Goal: Information Seeking & Learning: Learn about a topic

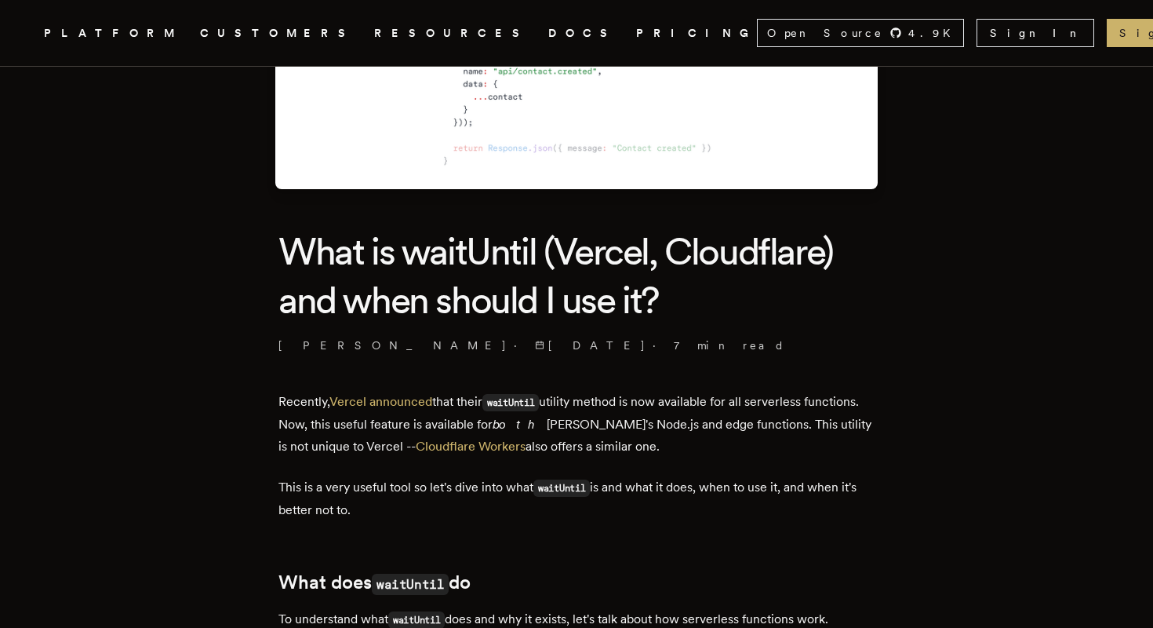
scroll to position [295, 0]
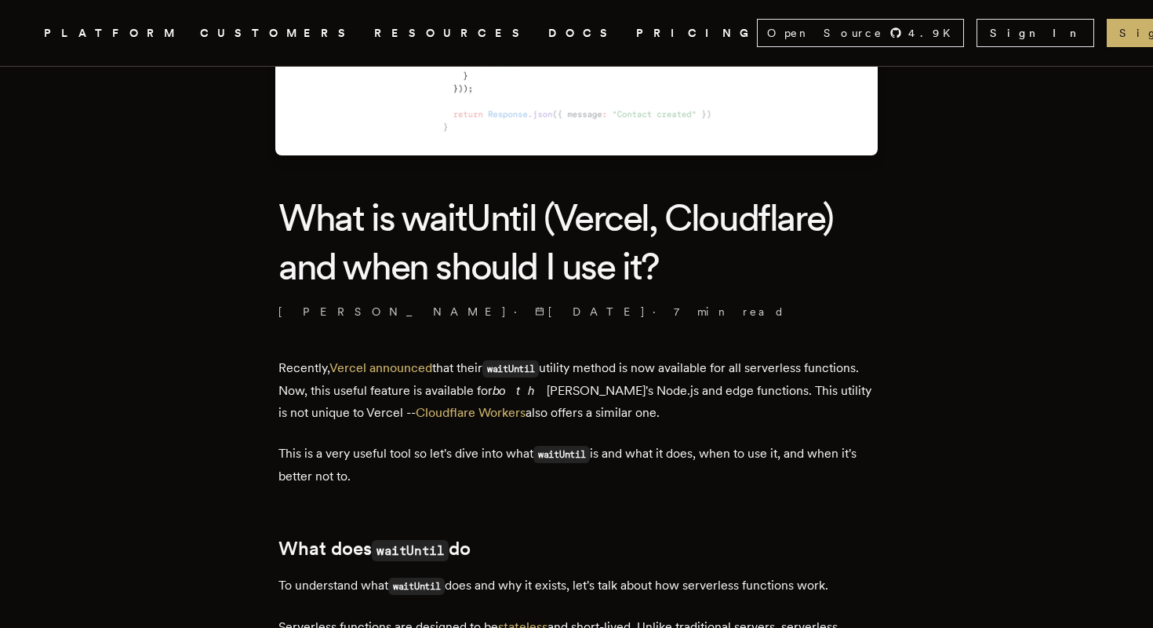
click at [648, 216] on h1 "What is waitUntil (Vercel, Cloudflare) and when should I use it?" at bounding box center [576, 242] width 596 height 98
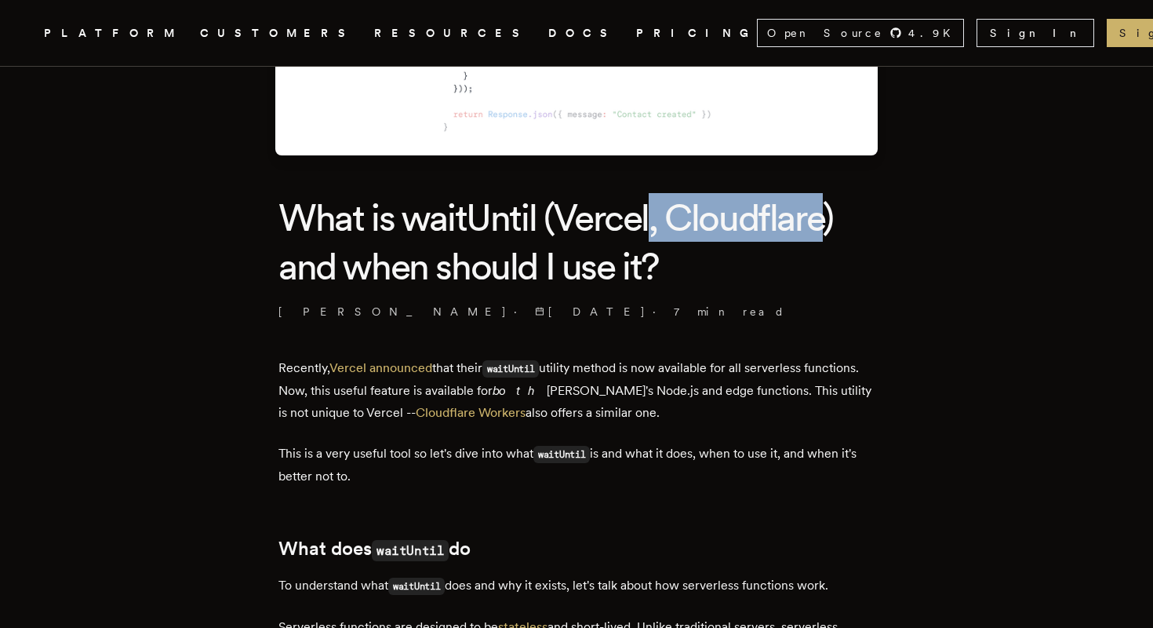
drag, startPoint x: 648, startPoint y: 216, endPoint x: 777, endPoint y: 214, distance: 128.7
click at [776, 216] on h1 "What is waitUntil (Vercel, Cloudflare) and when should I use it?" at bounding box center [576, 242] width 596 height 98
click at [777, 214] on h1 "What is waitUntil (Vercel, Cloudflare) and when should I use it?" at bounding box center [576, 242] width 596 height 98
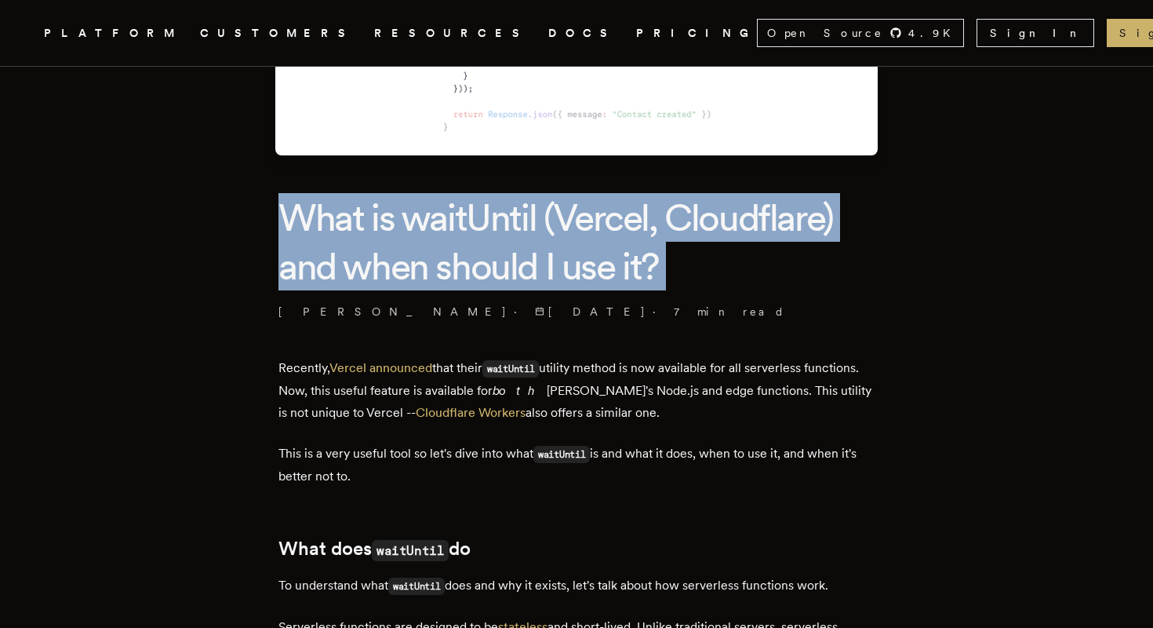
drag, startPoint x: 777, startPoint y: 214, endPoint x: 629, endPoint y: 214, distance: 147.5
click at [631, 214] on h1 "What is waitUntil (Vercel, Cloudflare) and when should I use it?" at bounding box center [576, 242] width 596 height 98
click at [629, 214] on h1 "What is waitUntil (Vercel, Cloudflare) and when should I use it?" at bounding box center [576, 242] width 596 height 98
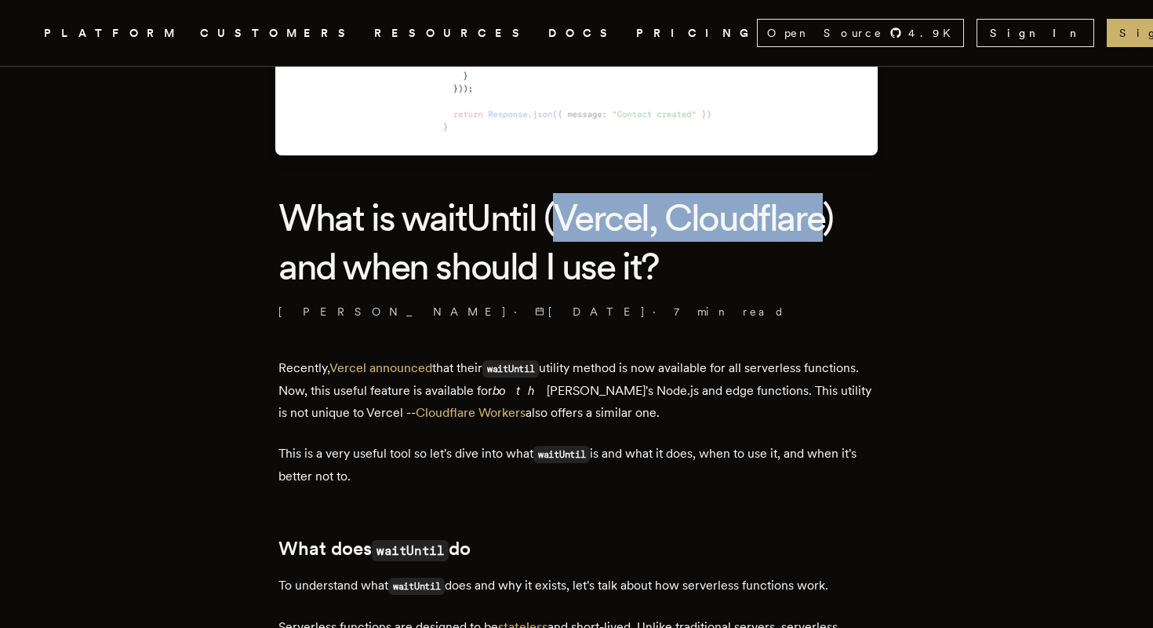
drag, startPoint x: 629, startPoint y: 214, endPoint x: 741, endPoint y: 214, distance: 111.4
click at [740, 214] on h1 "What is waitUntil (Vercel, Cloudflare) and when should I use it?" at bounding box center [576, 242] width 596 height 98
click at [741, 214] on h1 "What is waitUntil (Vercel, Cloudflare) and when should I use it?" at bounding box center [576, 242] width 596 height 98
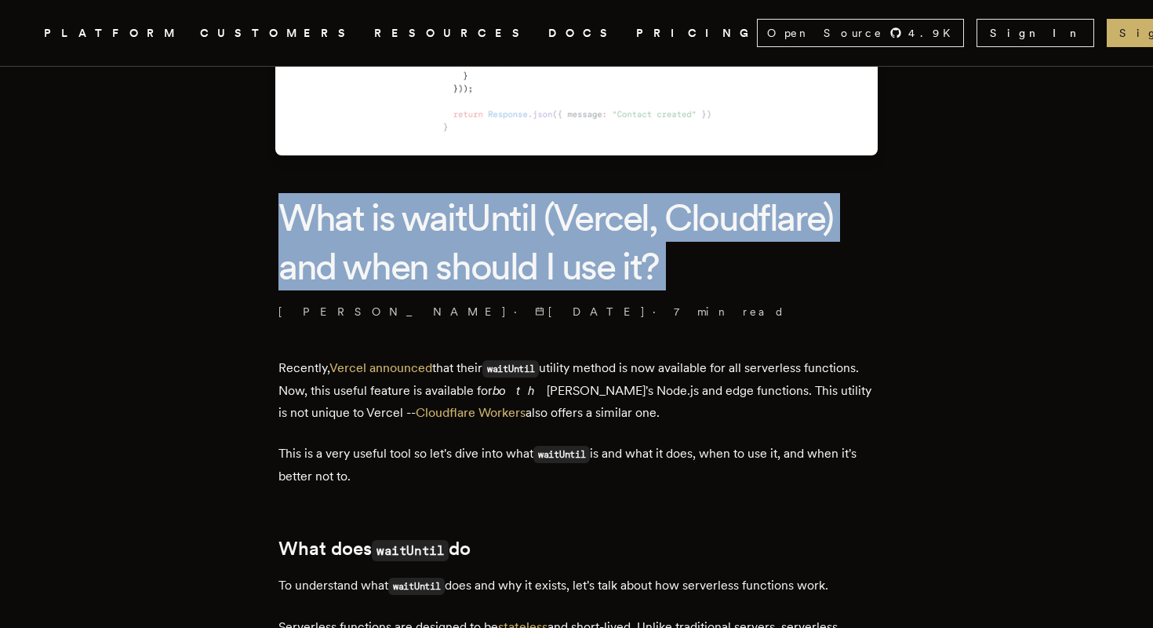
click at [741, 214] on h1 "What is waitUntil (Vercel, Cloudflare) and when should I use it?" at bounding box center [576, 242] width 596 height 98
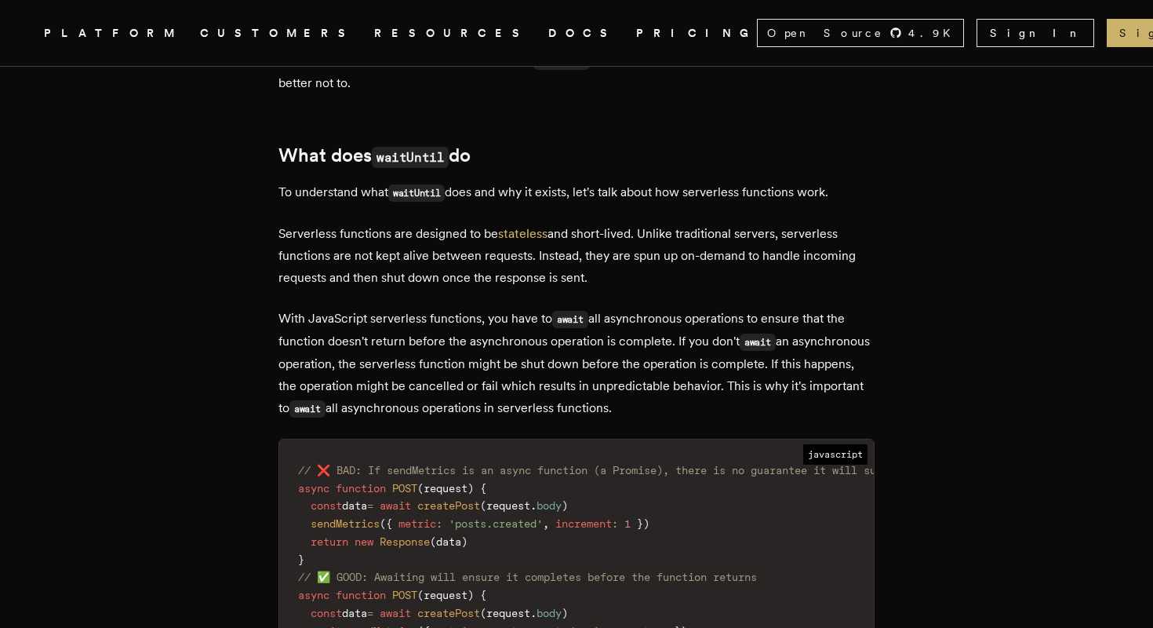
scroll to position [749, 0]
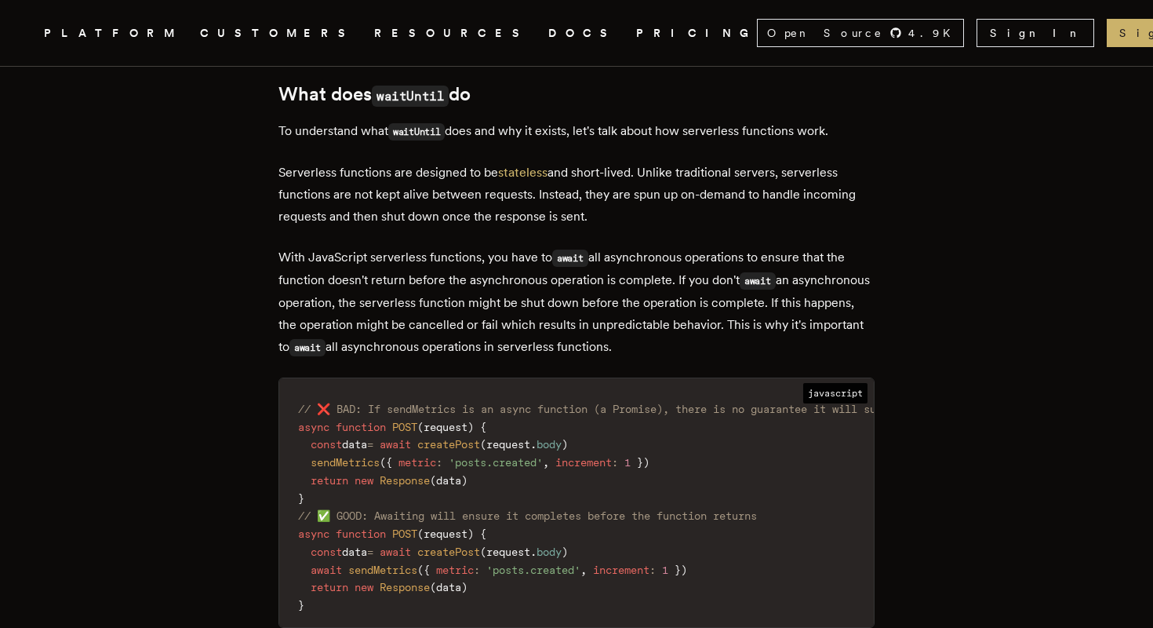
click at [387, 184] on p "Serverless functions are designed to be stateless and short-lived. Unlike tradi…" at bounding box center [576, 195] width 596 height 66
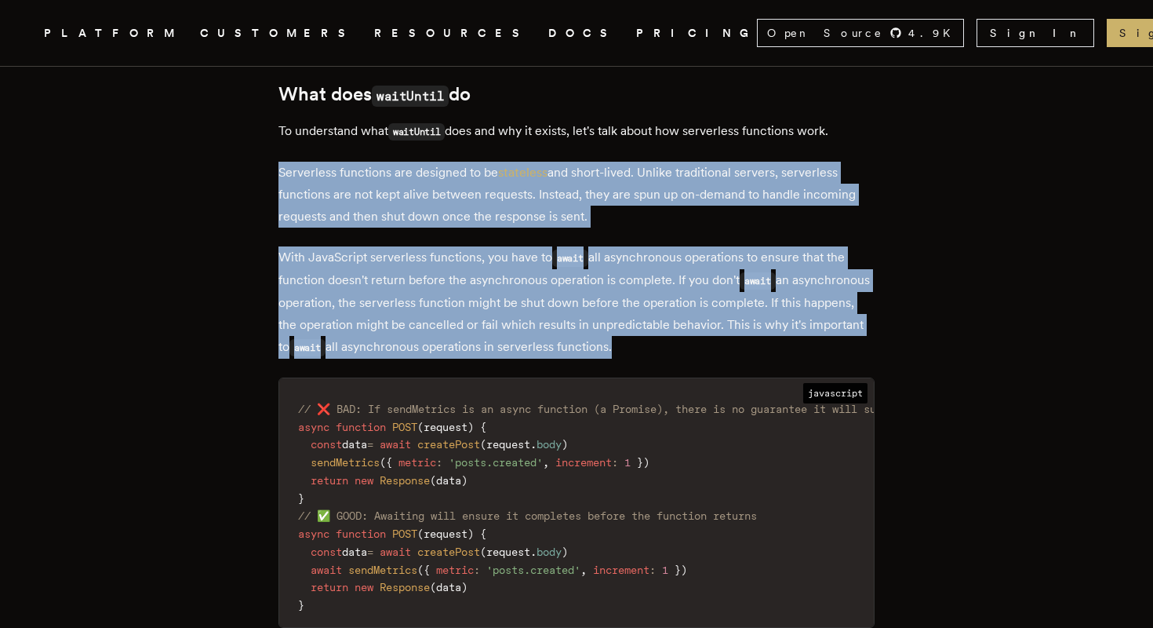
drag, startPoint x: 387, startPoint y: 184, endPoint x: 409, endPoint y: 295, distance: 113.7
click at [409, 292] on p "With JavaScript serverless functions, you have to await all asynchronous operat…" at bounding box center [576, 302] width 596 height 112
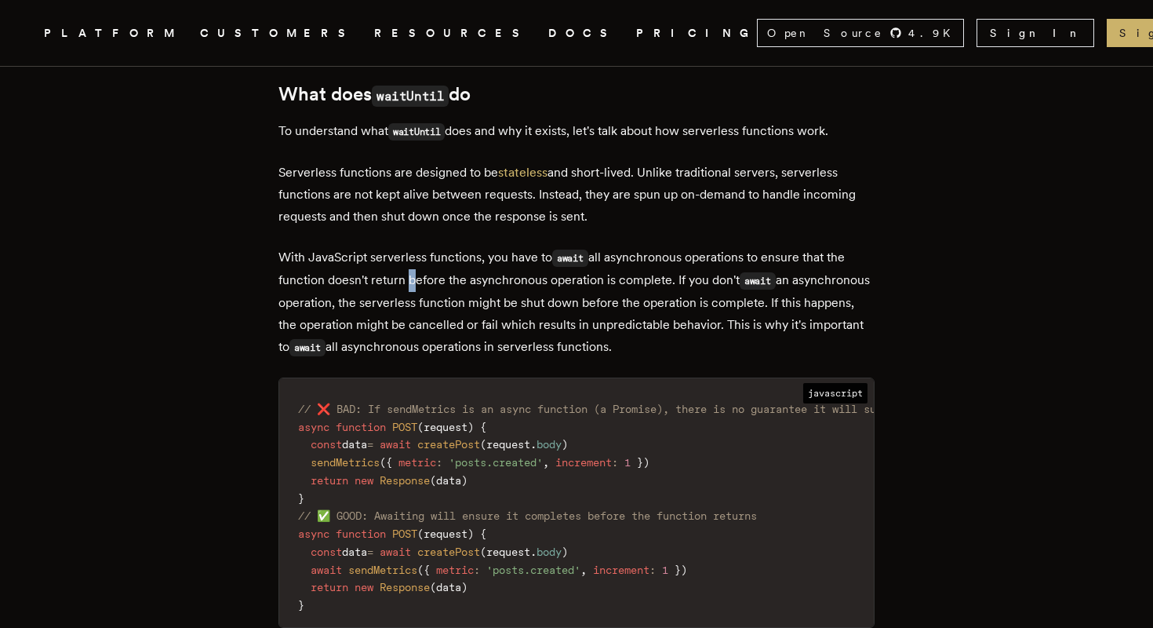
click at [409, 292] on p "With JavaScript serverless functions, you have to await all asynchronous operat…" at bounding box center [576, 302] width 596 height 112
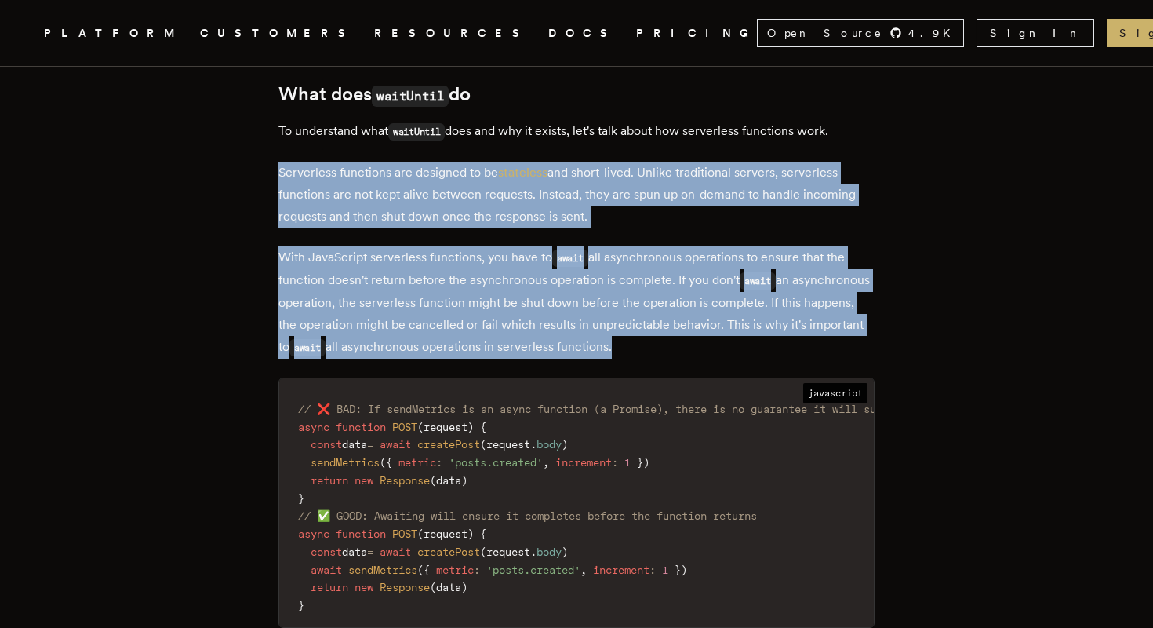
drag, startPoint x: 409, startPoint y: 292, endPoint x: 401, endPoint y: 206, distance: 85.9
click at [401, 206] on p "Serverless functions are designed to be stateless and short-lived. Unlike tradi…" at bounding box center [576, 195] width 596 height 66
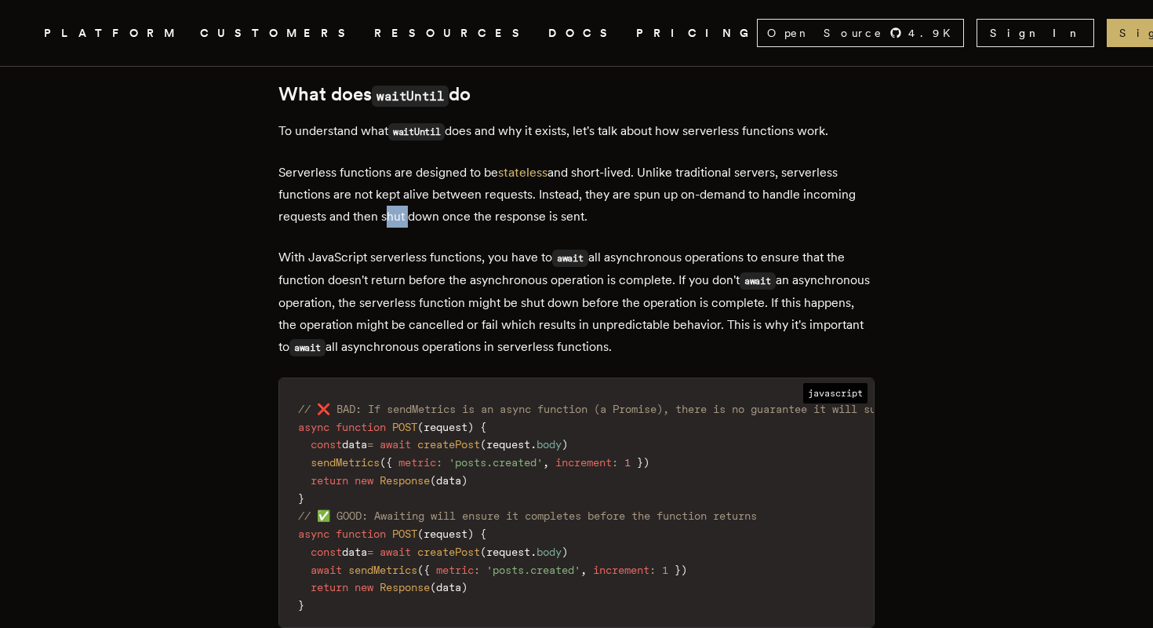
click at [401, 206] on p "Serverless functions are designed to be stateless and short-lived. Unlike tradi…" at bounding box center [576, 195] width 596 height 66
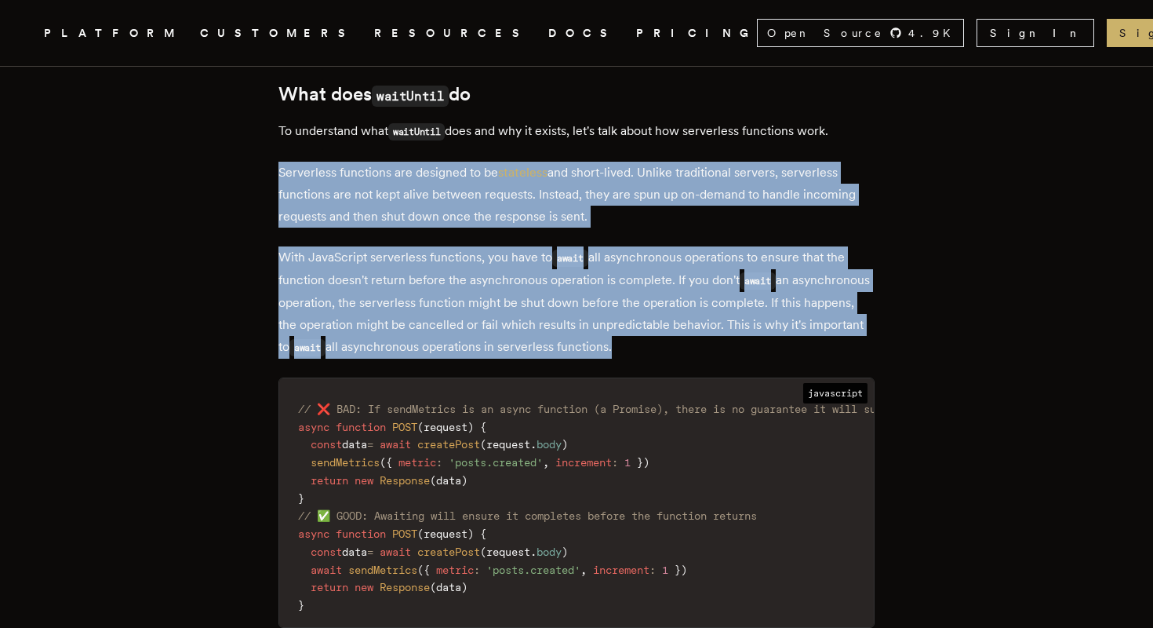
drag, startPoint x: 401, startPoint y: 206, endPoint x: 413, endPoint y: 287, distance: 81.8
click at [413, 287] on p "With JavaScript serverless functions, you have to await all asynchronous operat…" at bounding box center [576, 302] width 596 height 112
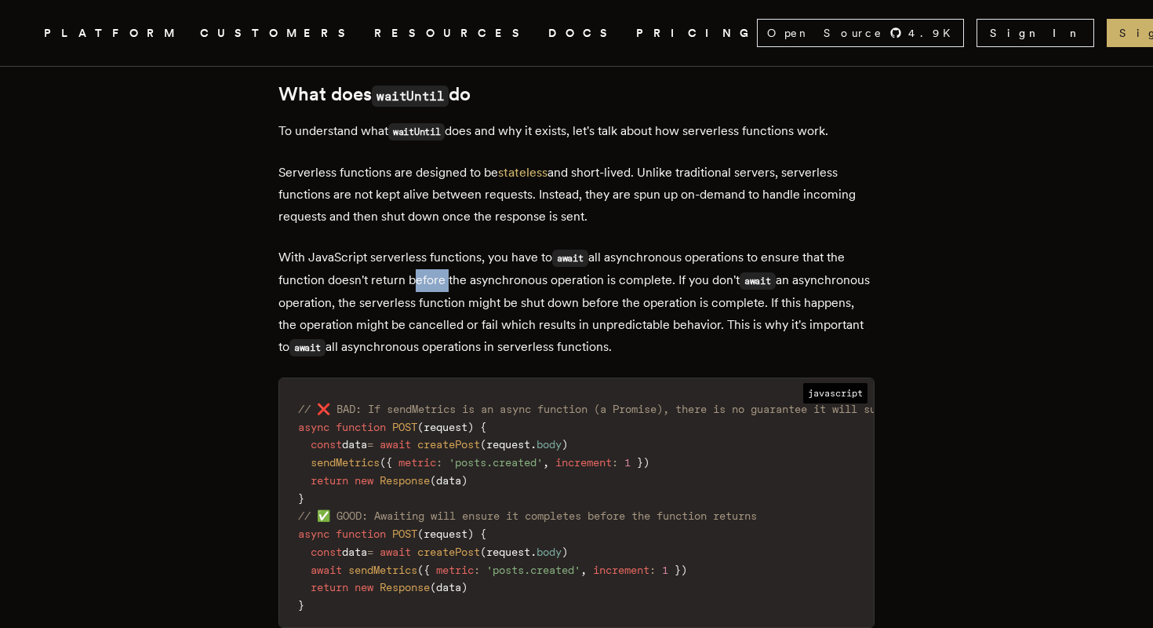
click at [413, 287] on p "With JavaScript serverless functions, you have to await all asynchronous operat…" at bounding box center [576, 302] width 596 height 112
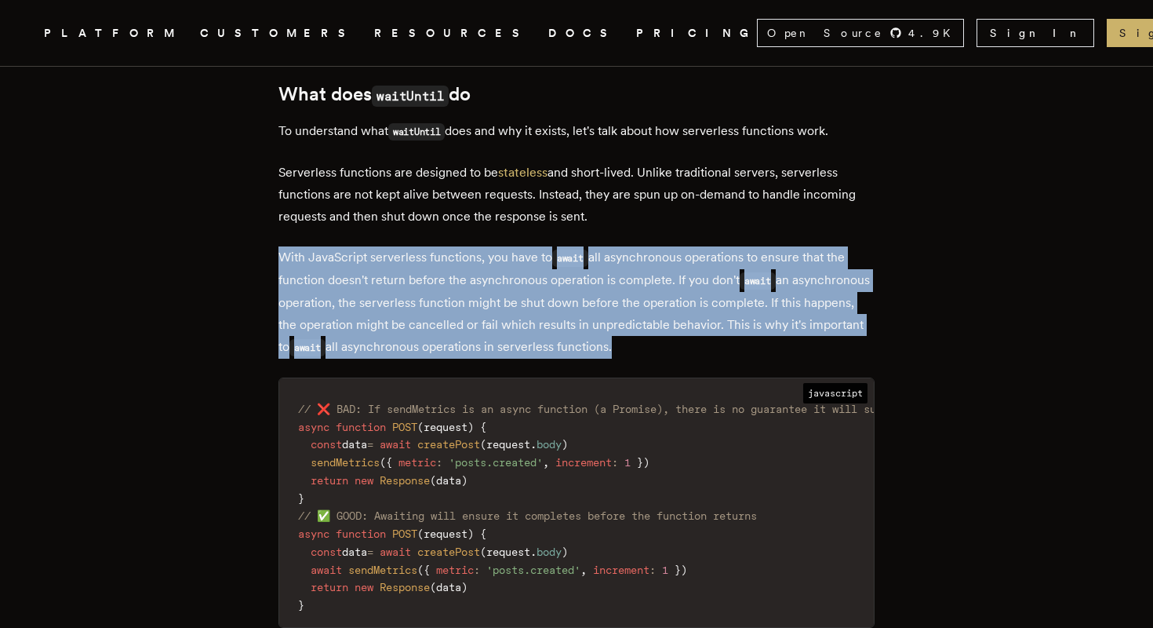
drag, startPoint x: 413, startPoint y: 287, endPoint x: 411, endPoint y: 236, distance: 51.0
click at [413, 264] on p "With JavaScript serverless functions, you have to await all asynchronous operat…" at bounding box center [576, 302] width 596 height 112
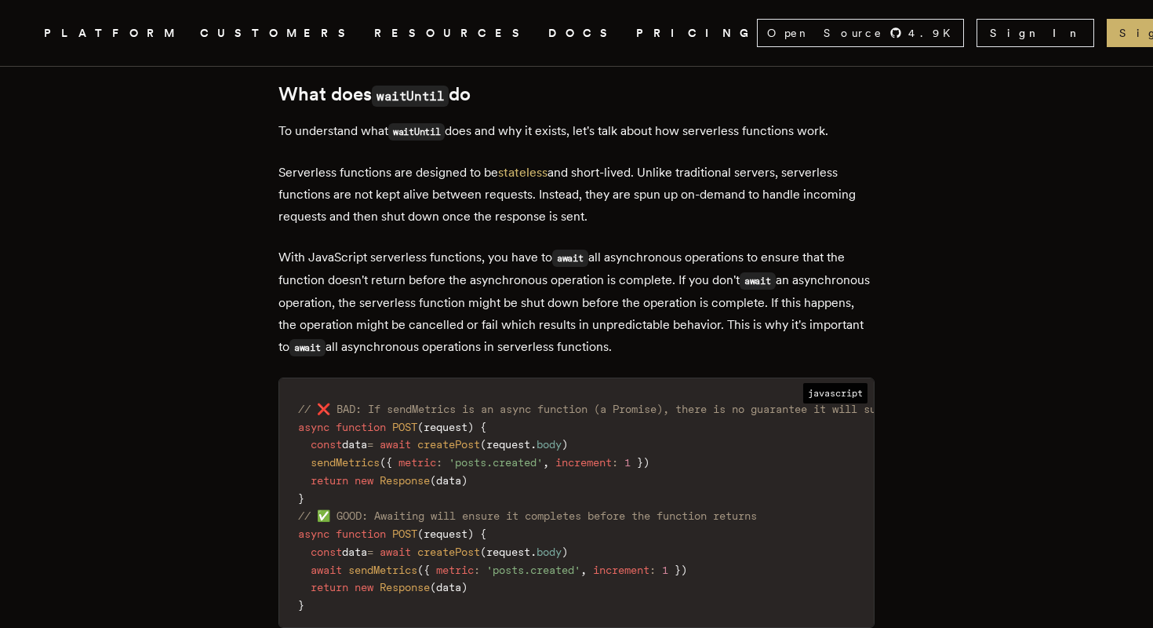
click at [409, 207] on p "Serverless functions are designed to be stateless and short-lived. Unlike tradi…" at bounding box center [576, 195] width 596 height 66
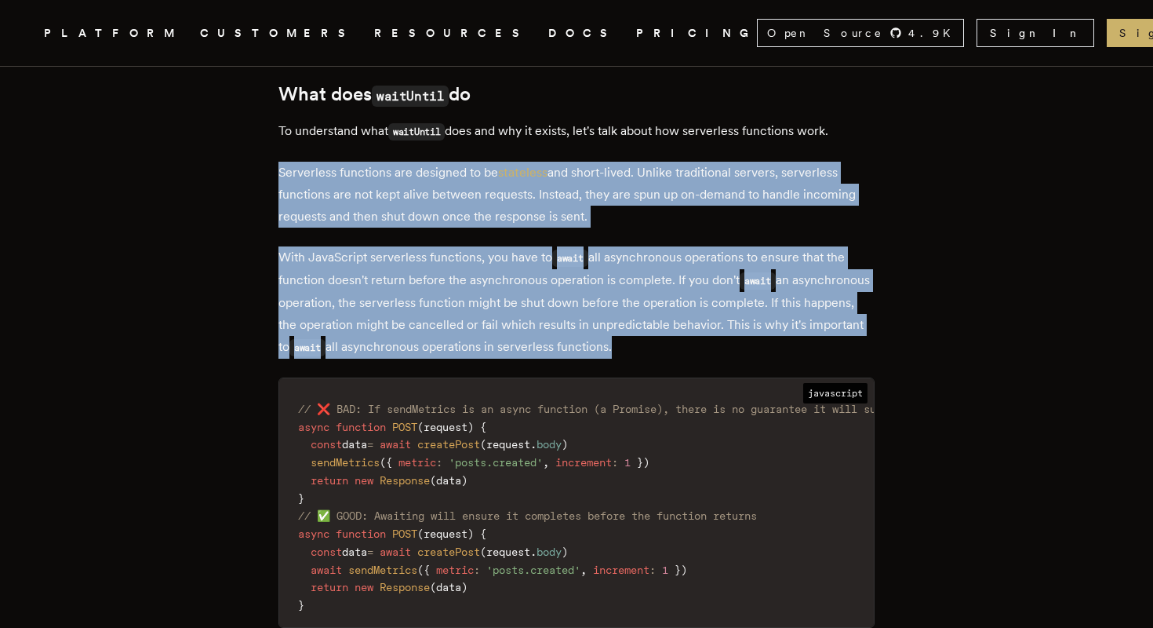
drag, startPoint x: 409, startPoint y: 207, endPoint x: 417, endPoint y: 275, distance: 67.9
click at [417, 275] on p "With JavaScript serverless functions, you have to await all asynchronous operat…" at bounding box center [576, 302] width 596 height 112
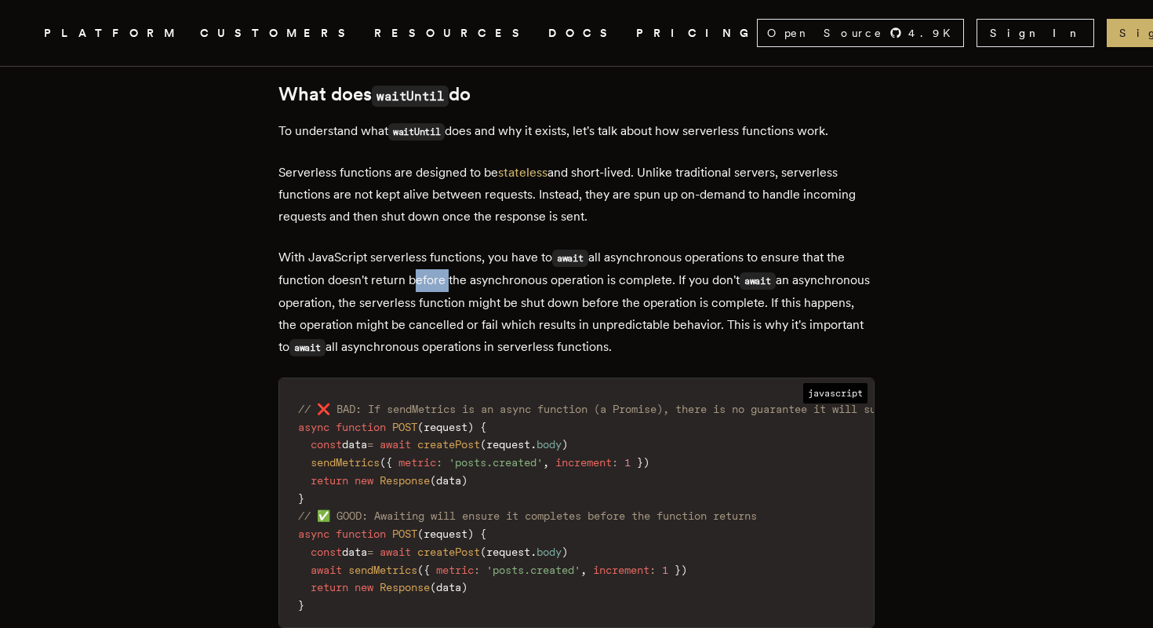
click at [417, 275] on p "With JavaScript serverless functions, you have to await all asynchronous operat…" at bounding box center [576, 302] width 596 height 112
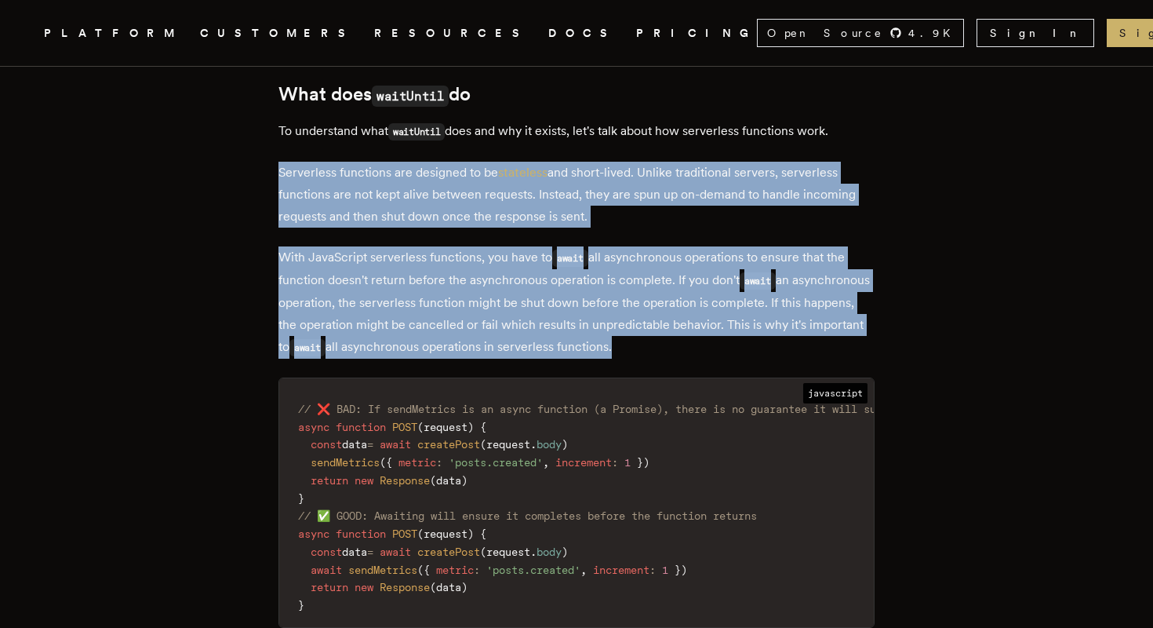
drag, startPoint x: 417, startPoint y: 275, endPoint x: 406, endPoint y: 187, distance: 88.6
click at [406, 187] on p "Serverless functions are designed to be stateless and short-lived. Unlike tradi…" at bounding box center [576, 195] width 596 height 66
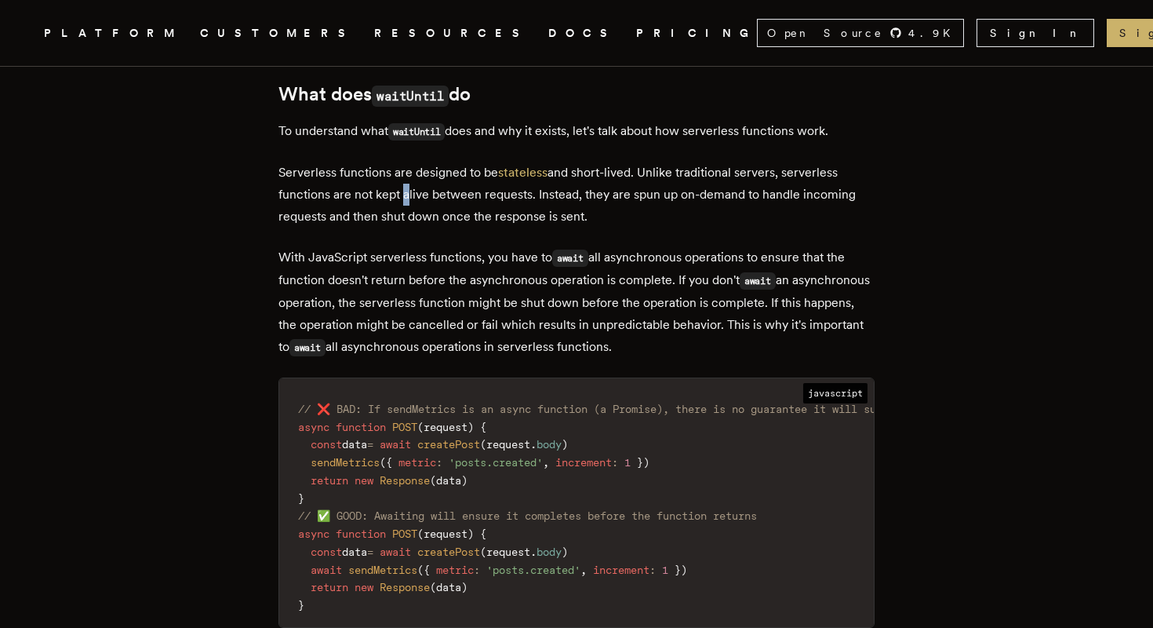
click at [406, 187] on p "Serverless functions are designed to be stateless and short-lived. Unlike tradi…" at bounding box center [576, 195] width 596 height 66
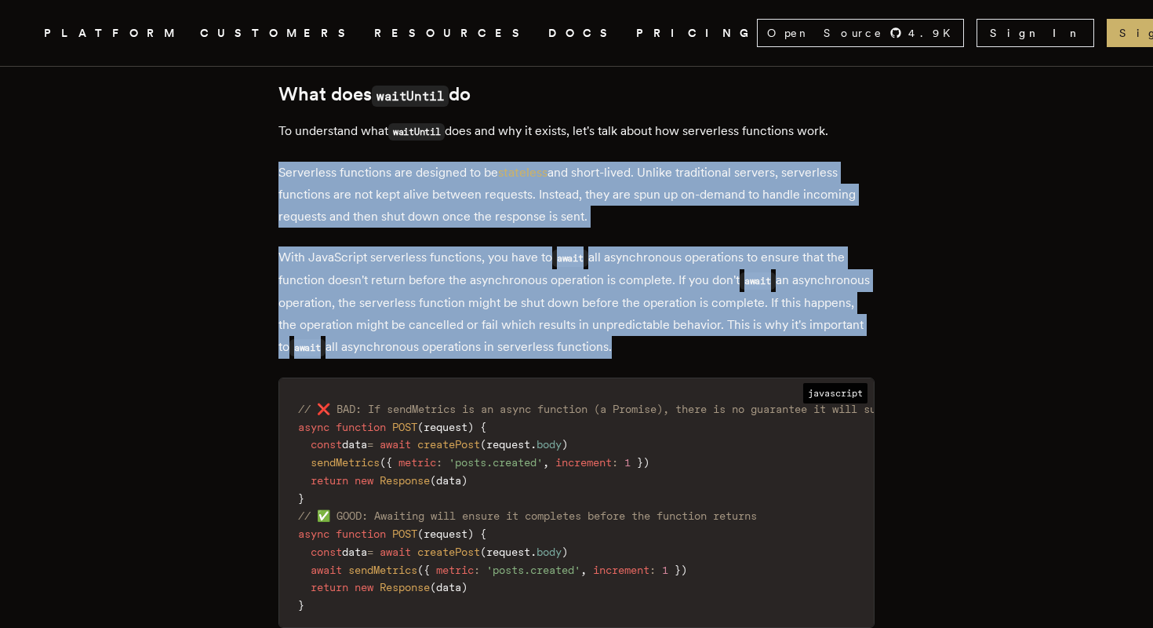
drag, startPoint x: 406, startPoint y: 187, endPoint x: 424, endPoint y: 293, distance: 108.2
click at [424, 293] on p "With JavaScript serverless functions, you have to await all asynchronous operat…" at bounding box center [576, 302] width 596 height 112
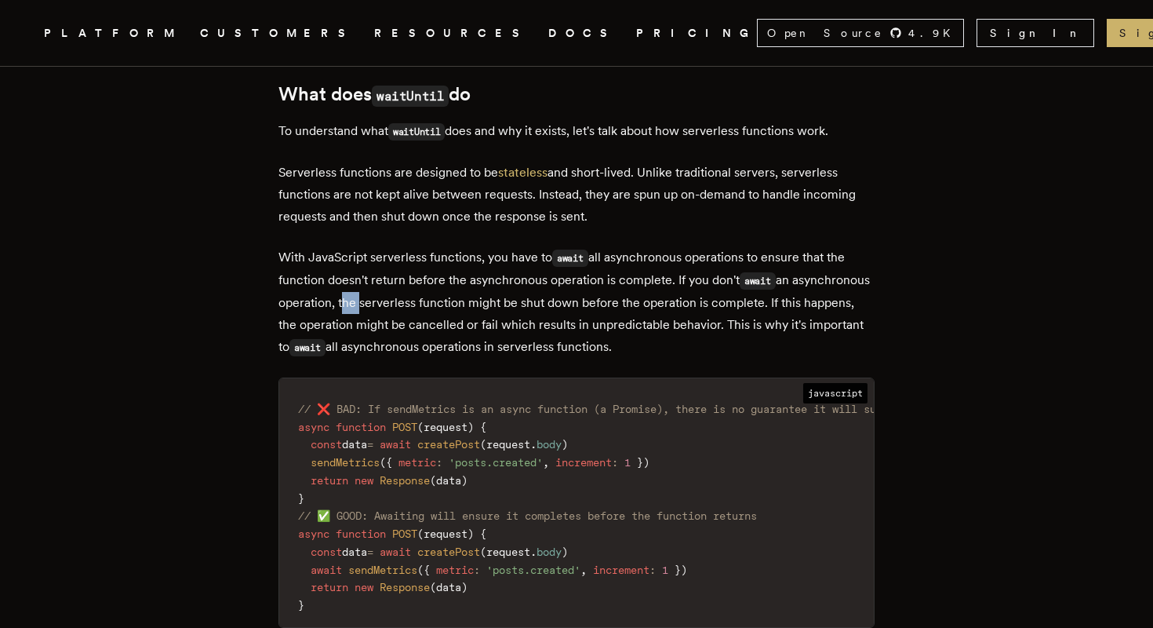
click at [424, 293] on p "With JavaScript serverless functions, you have to await all asynchronous operat…" at bounding box center [576, 302] width 596 height 112
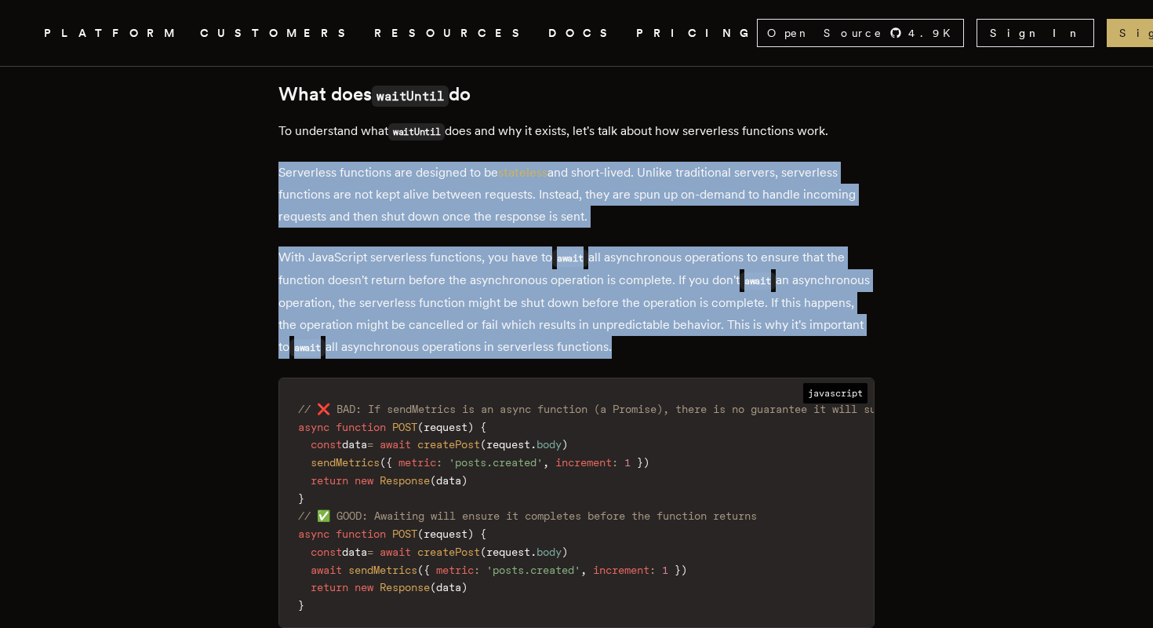
drag, startPoint x: 424, startPoint y: 293, endPoint x: 420, endPoint y: 211, distance: 82.4
click at [420, 211] on p "Serverless functions are designed to be stateless and short-lived. Unlike tradi…" at bounding box center [576, 195] width 596 height 66
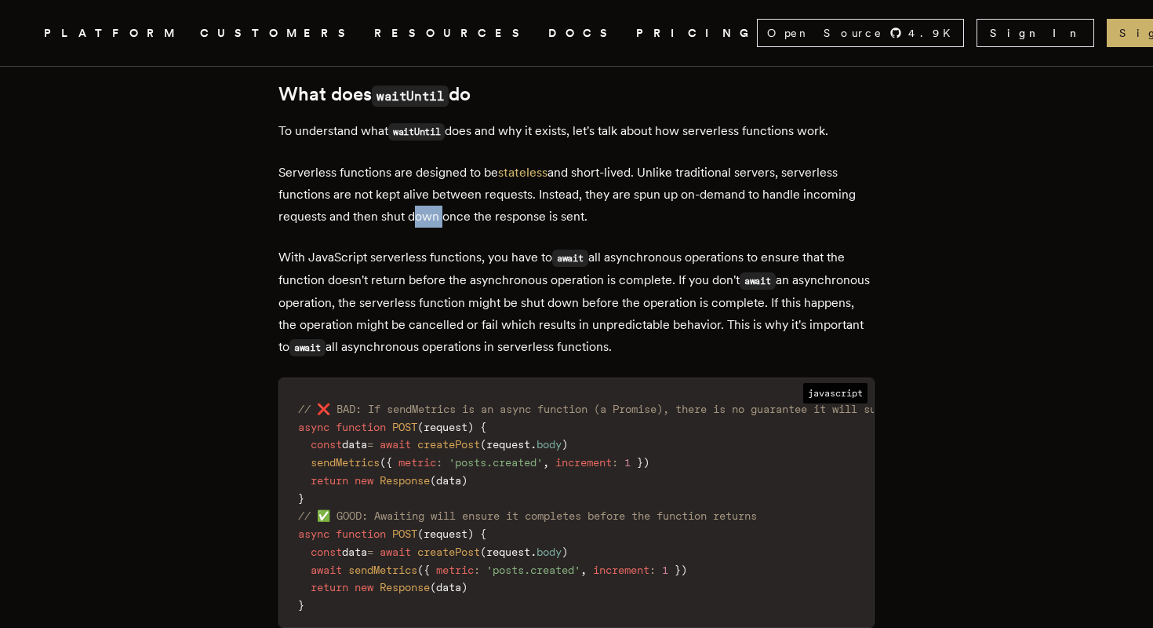
click at [420, 211] on p "Serverless functions are designed to be stateless and short-lived. Unlike tradi…" at bounding box center [576, 195] width 596 height 66
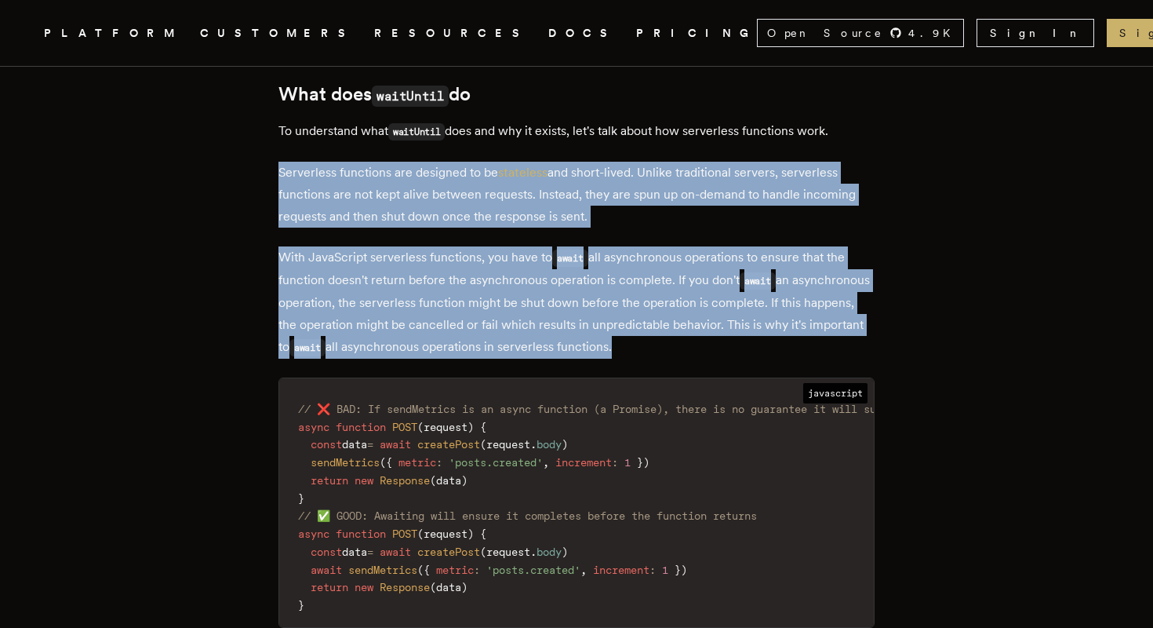
drag, startPoint x: 420, startPoint y: 211, endPoint x: 420, endPoint y: 287, distance: 76.1
click at [420, 287] on p "With JavaScript serverless functions, you have to await all asynchronous operat…" at bounding box center [576, 302] width 596 height 112
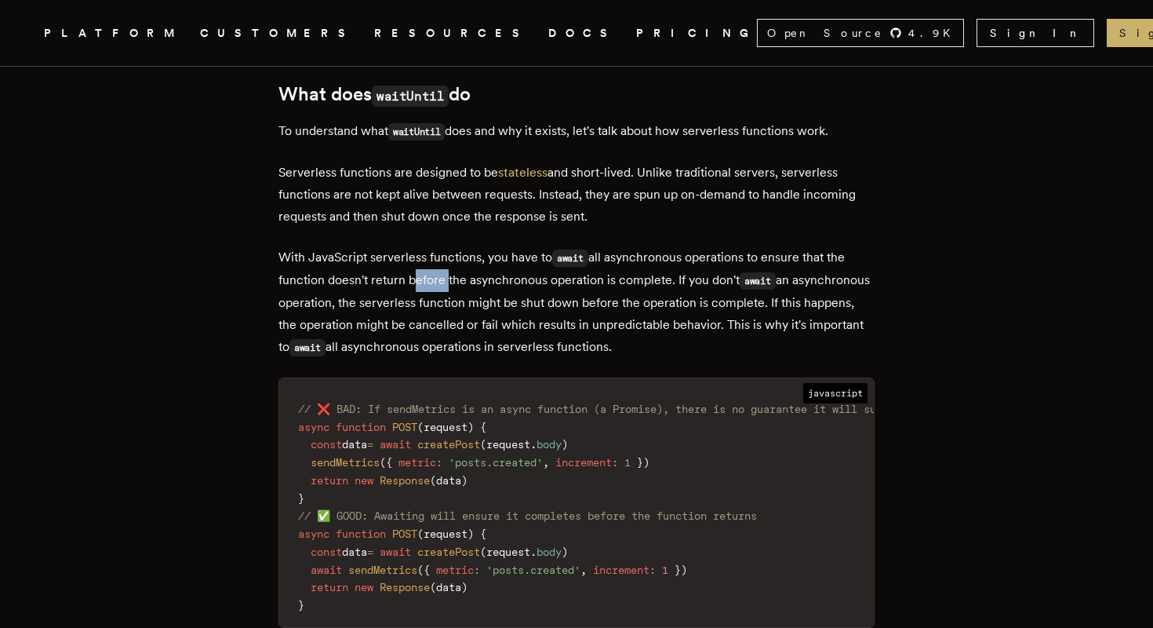
click at [420, 287] on p "With JavaScript serverless functions, you have to await all asynchronous operat…" at bounding box center [576, 302] width 596 height 112
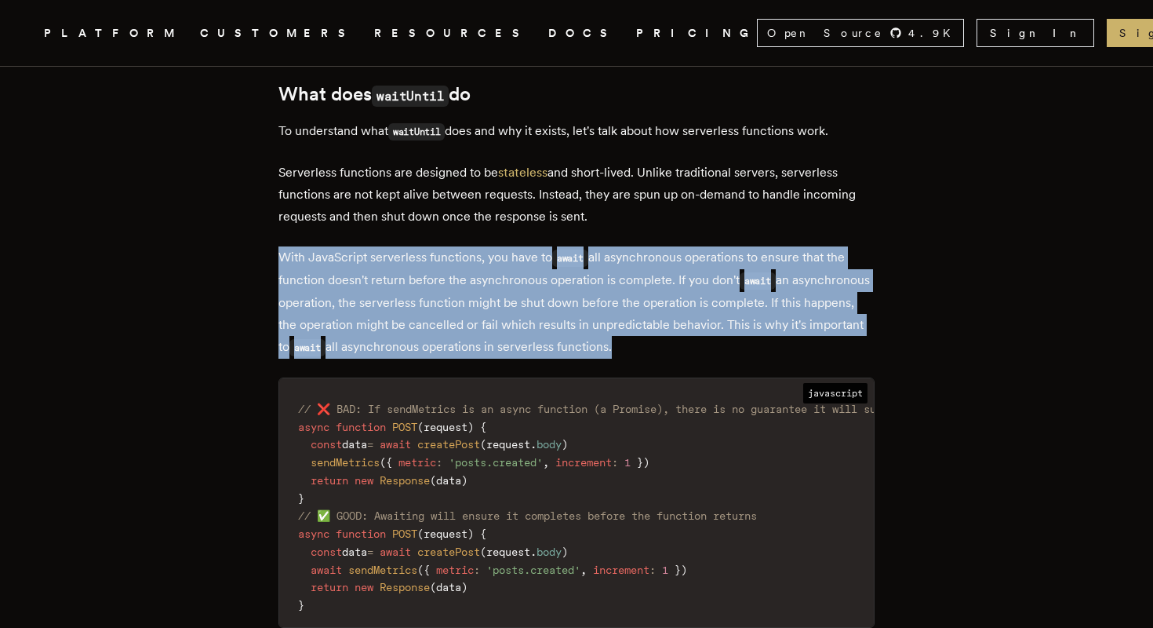
drag, startPoint x: 420, startPoint y: 287, endPoint x: 411, endPoint y: 244, distance: 44.2
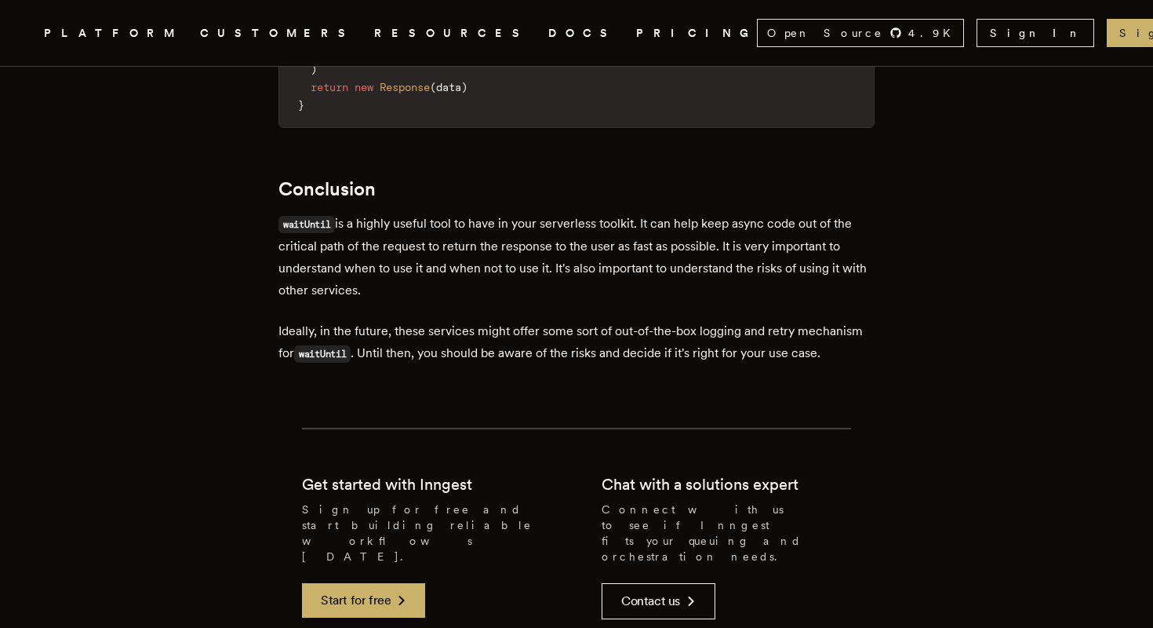
scroll to position [3823, 0]
